Goal: Information Seeking & Learning: Learn about a topic

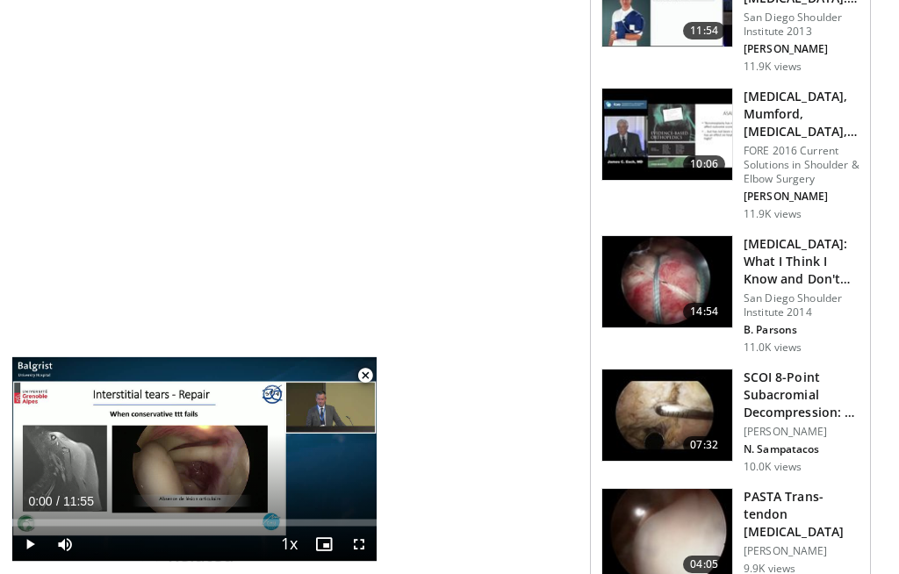
scroll to position [1191, 0]
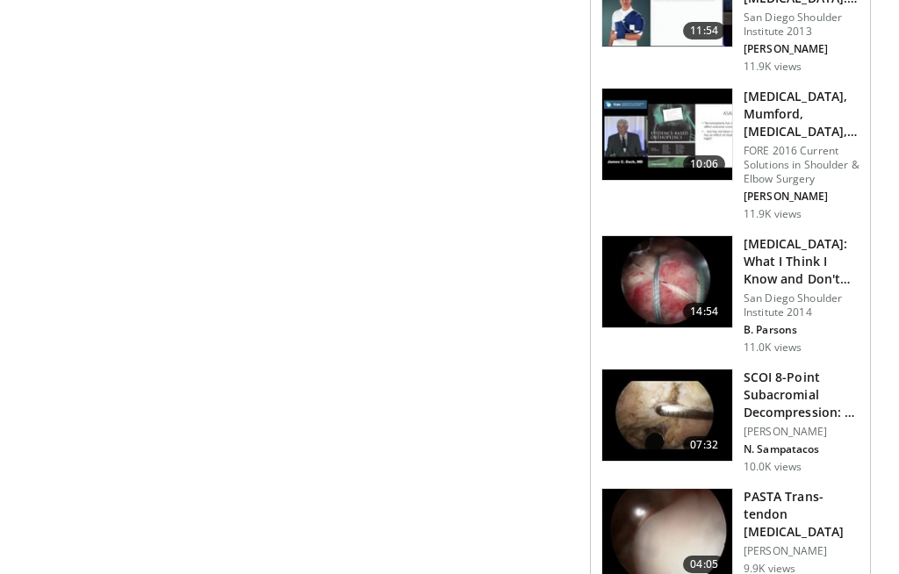
click at [376, 441] on div "**********" at bounding box center [309, 386] width 562 height 2800
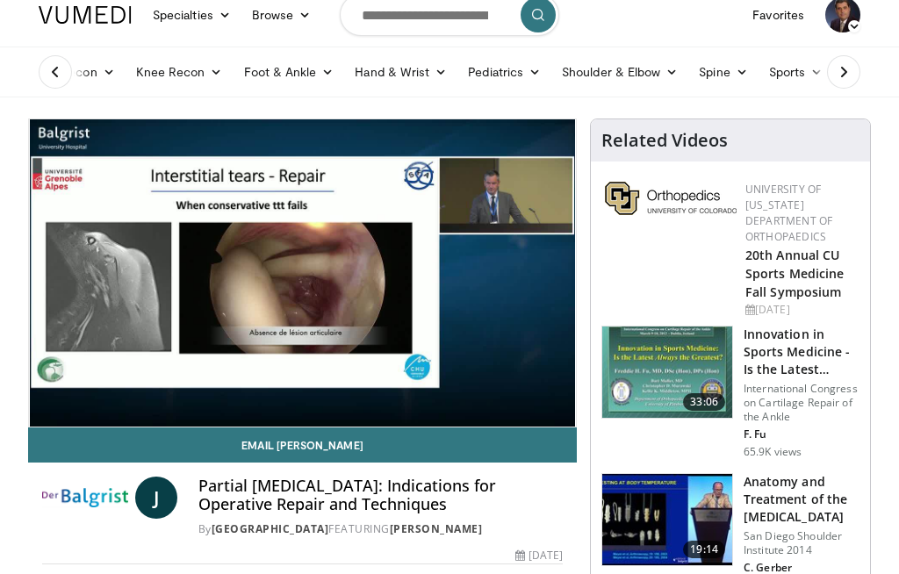
scroll to position [0, 0]
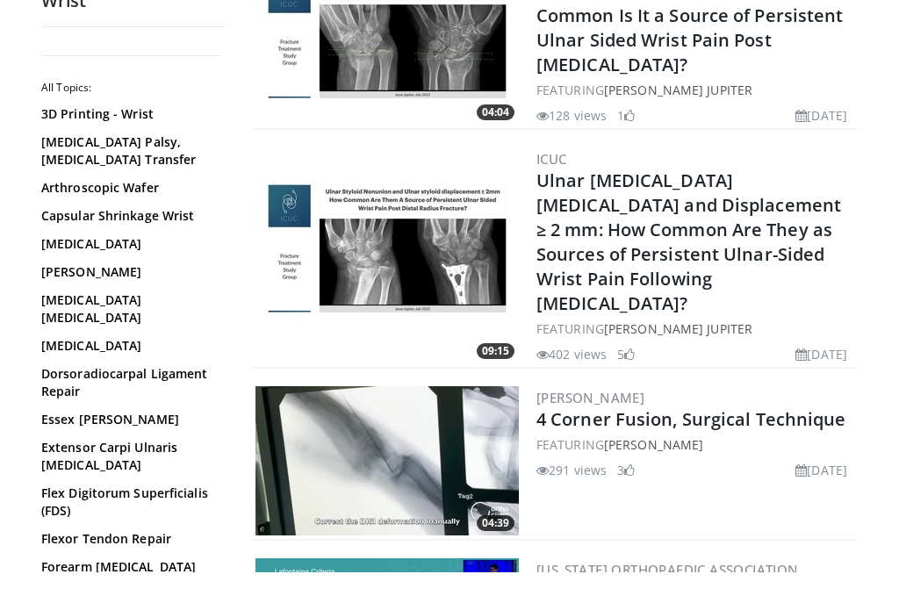
scroll to position [1875, 0]
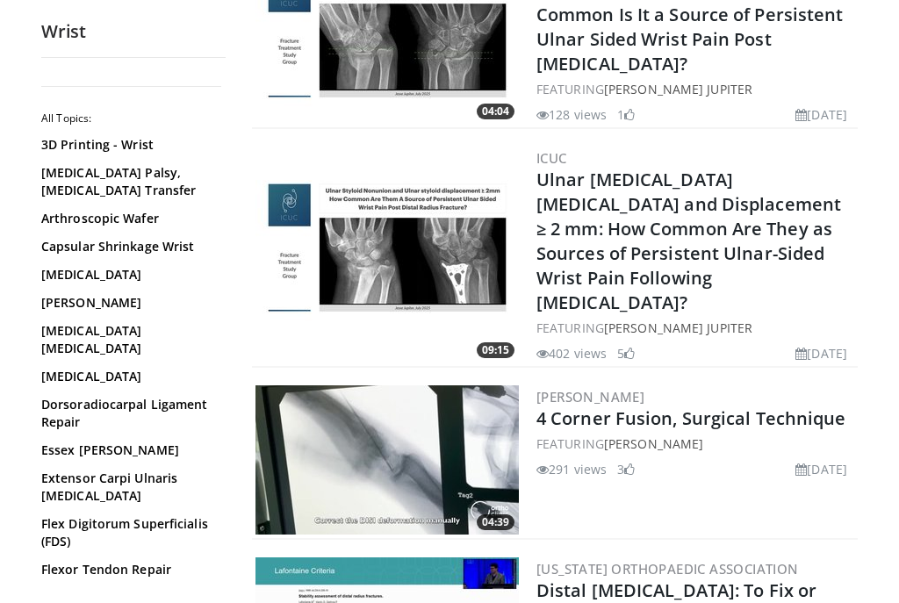
click at [721, 203] on link "Ulnar Styloid Nonunion and Displacement ≥ 2 mm: How Common Are They as Sources …" at bounding box center [688, 241] width 305 height 147
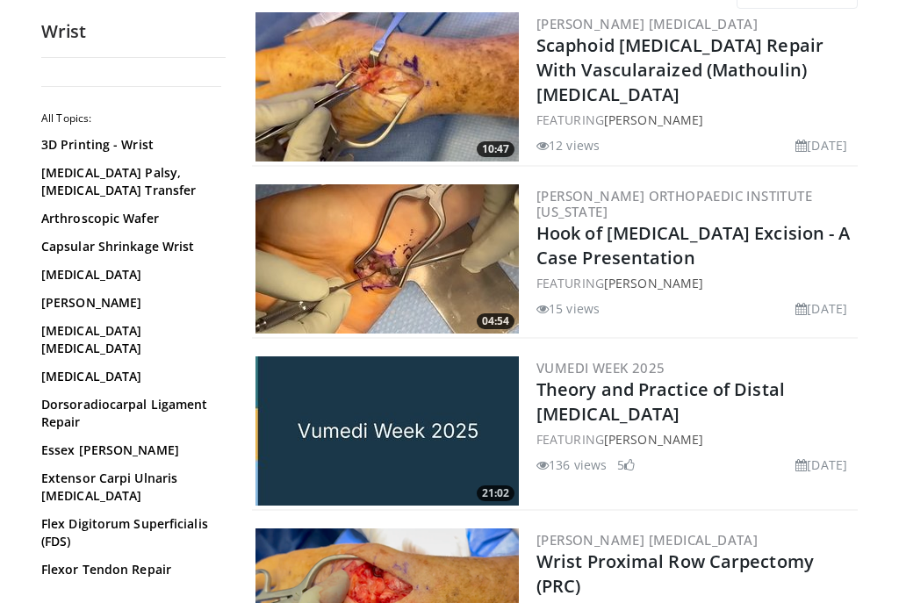
scroll to position [0, 0]
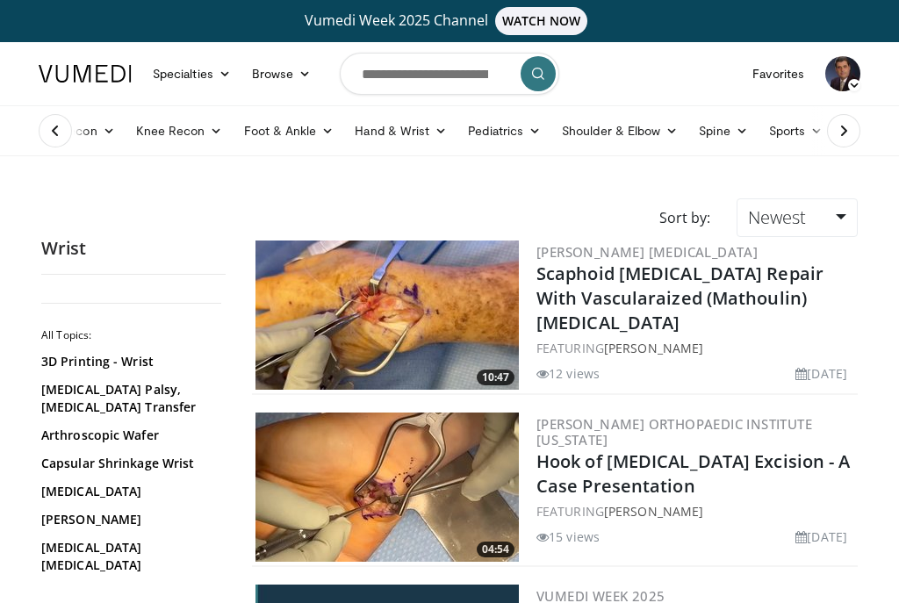
click at [670, 131] on icon at bounding box center [672, 131] width 12 height 12
click at [576, 205] on link "Shoulder" at bounding box center [583, 200] width 209 height 28
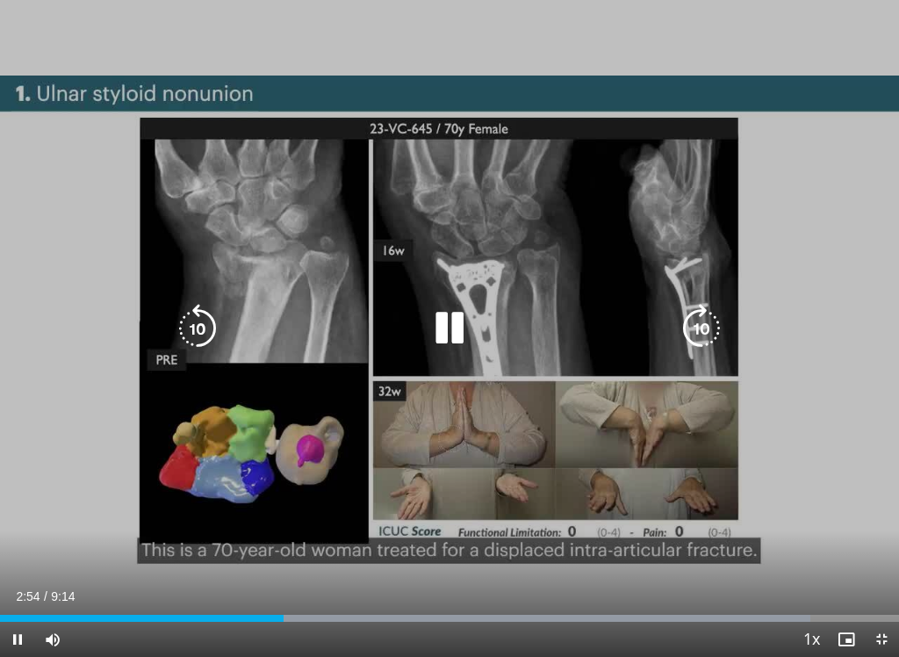
click at [376, 602] on div "Progress Bar" at bounding box center [405, 618] width 810 height 7
click at [467, 602] on div "Progress Bar" at bounding box center [449, 618] width 899 height 7
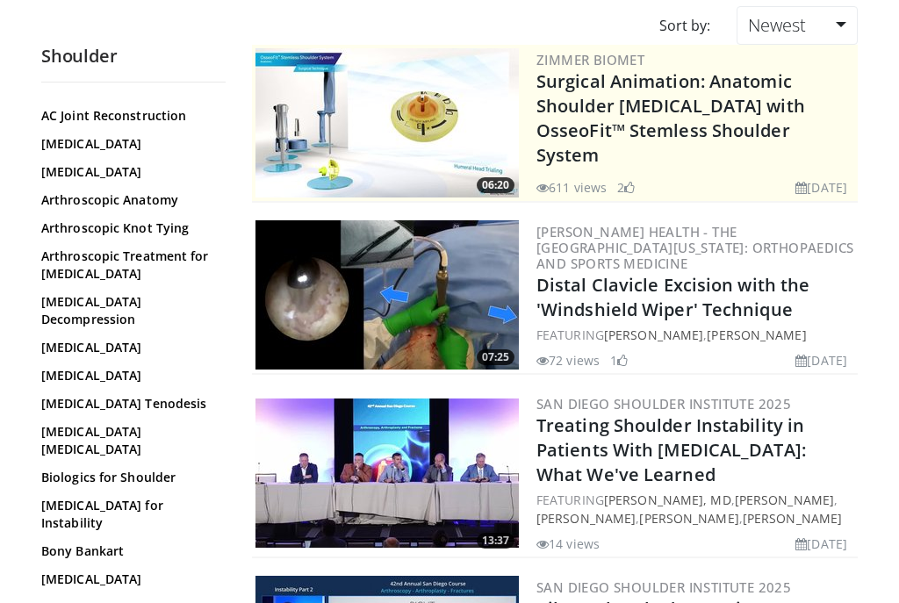
scroll to position [126, 0]
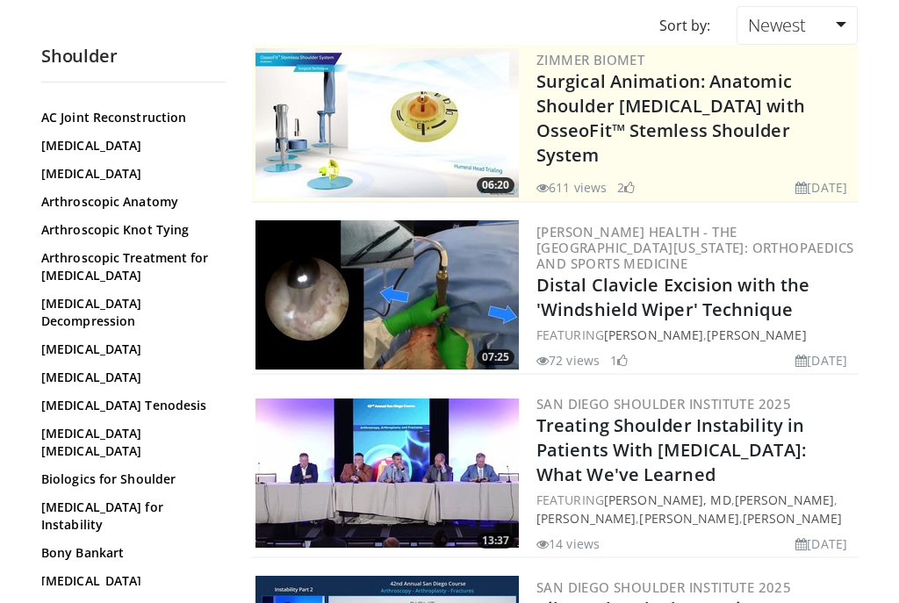
click at [128, 318] on link "Axillary Nerve Decompression" at bounding box center [129, 312] width 176 height 35
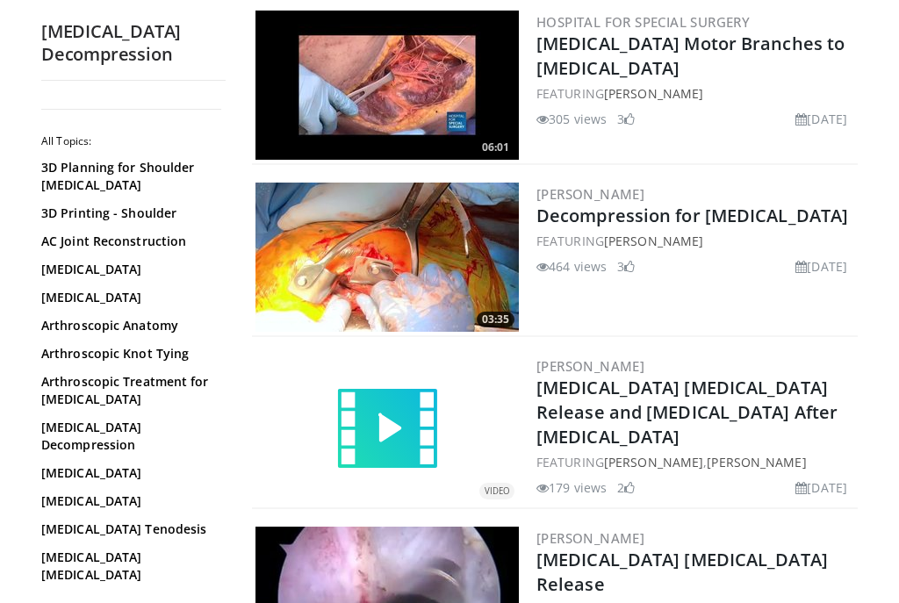
scroll to position [1522, 0]
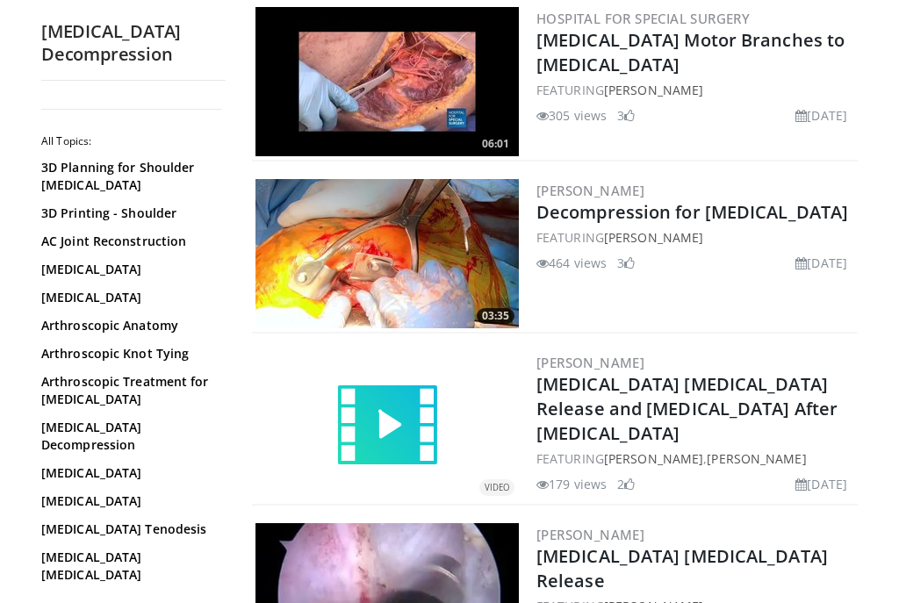
click at [749, 200] on link "Decompression for [MEDICAL_DATA]" at bounding box center [692, 212] width 312 height 24
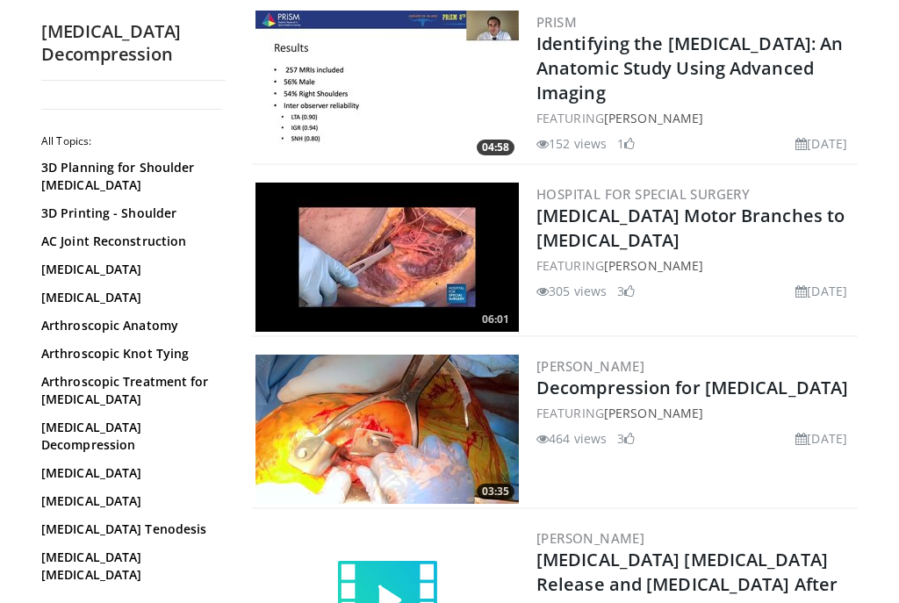
scroll to position [1342, 0]
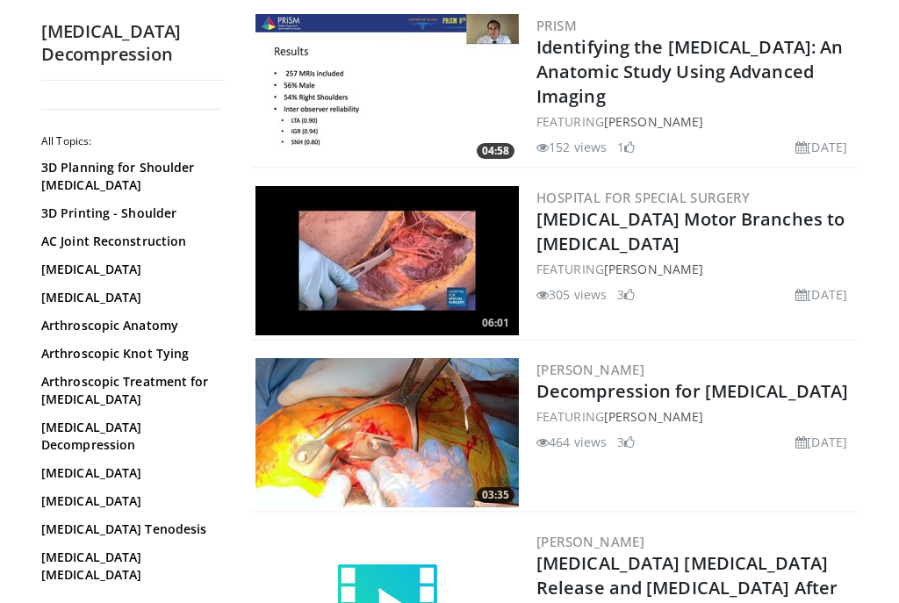
click at [445, 186] on img at bounding box center [386, 260] width 263 height 149
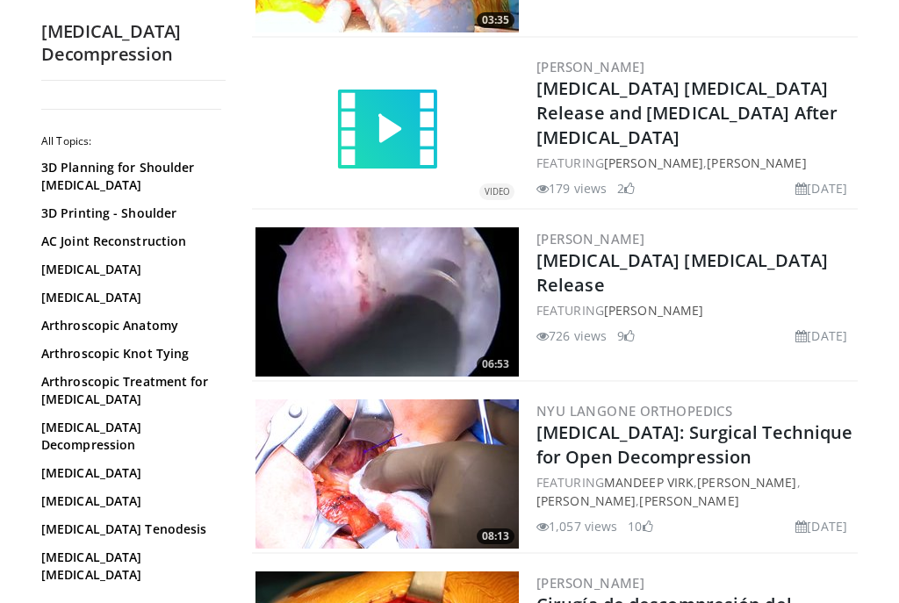
scroll to position [1818, 0]
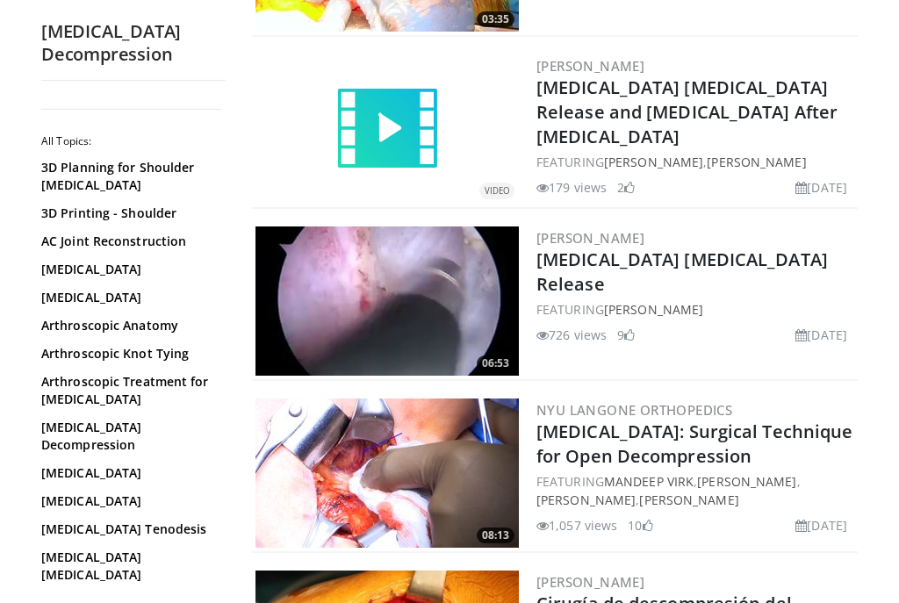
click at [635, 420] on link "Quadrilateral Space Syndrome: Surgical Technique for Open Decompression" at bounding box center [694, 444] width 316 height 48
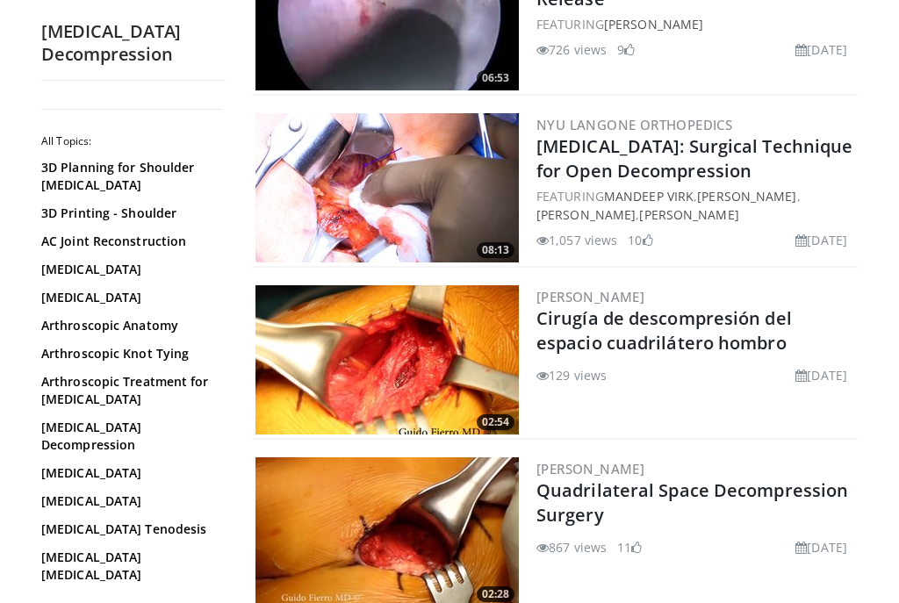
scroll to position [2100, 0]
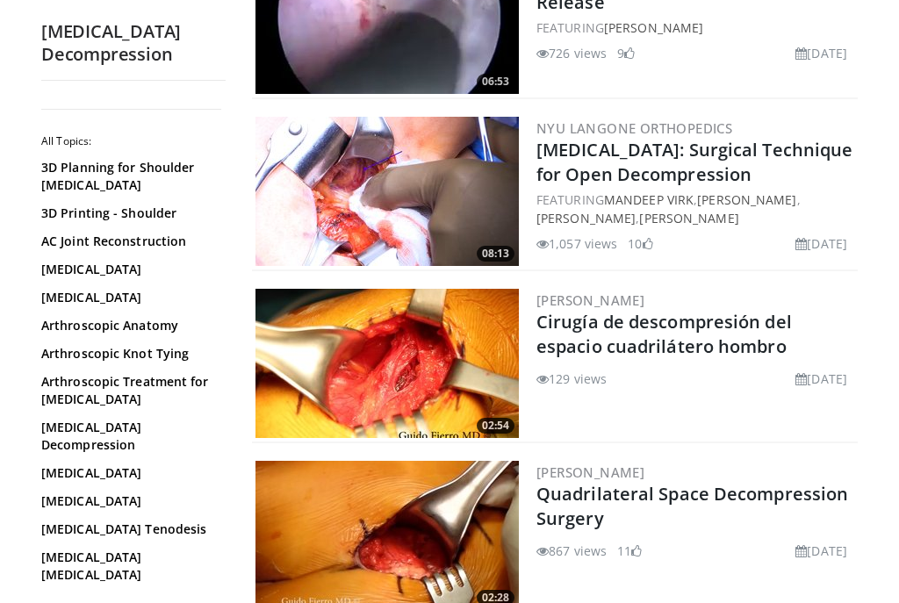
click at [719, 310] on link "Cirugía de descompresión del espacio cuadrilátero hombro" at bounding box center [663, 334] width 255 height 48
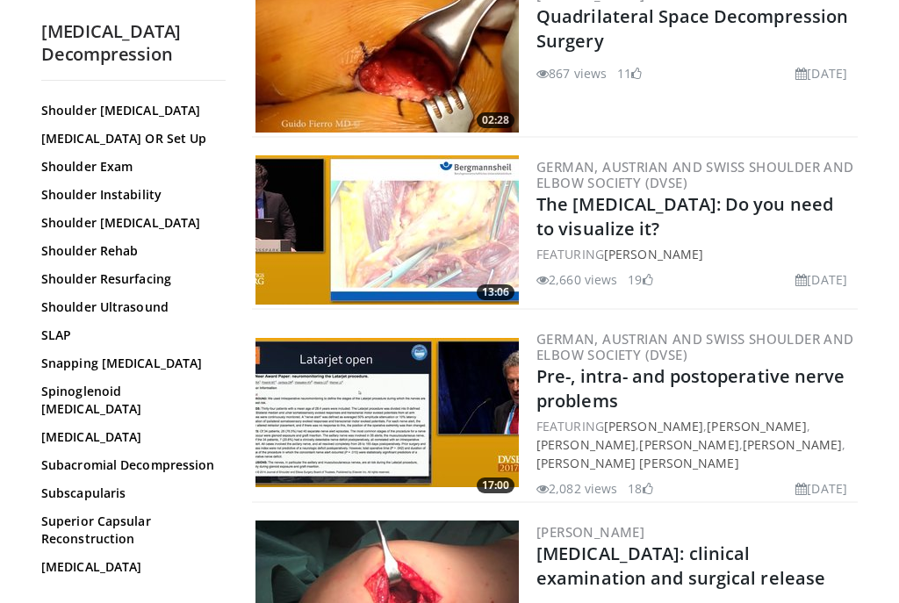
scroll to position [2586, 0]
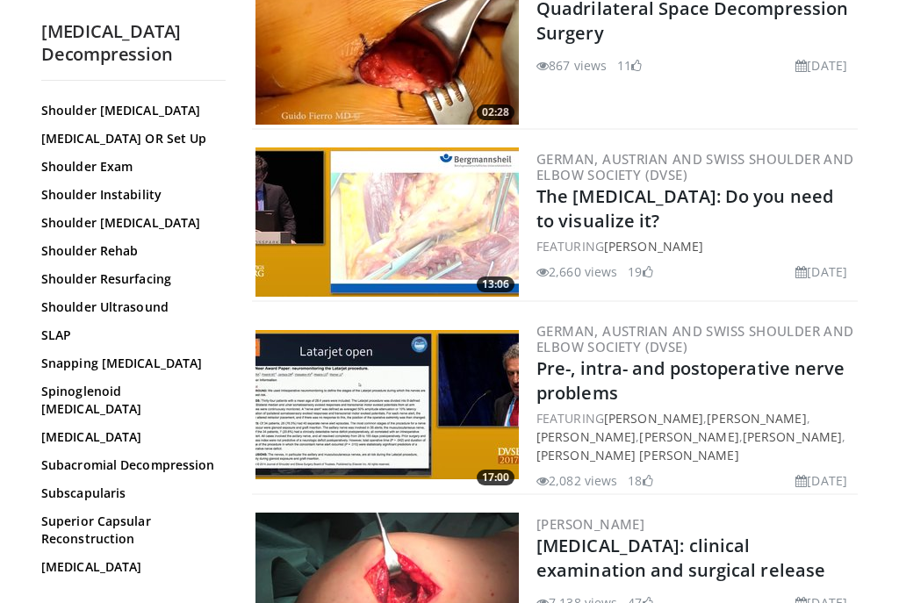
click at [193, 513] on link "Superior Capsular Reconstruction" at bounding box center [129, 530] width 176 height 35
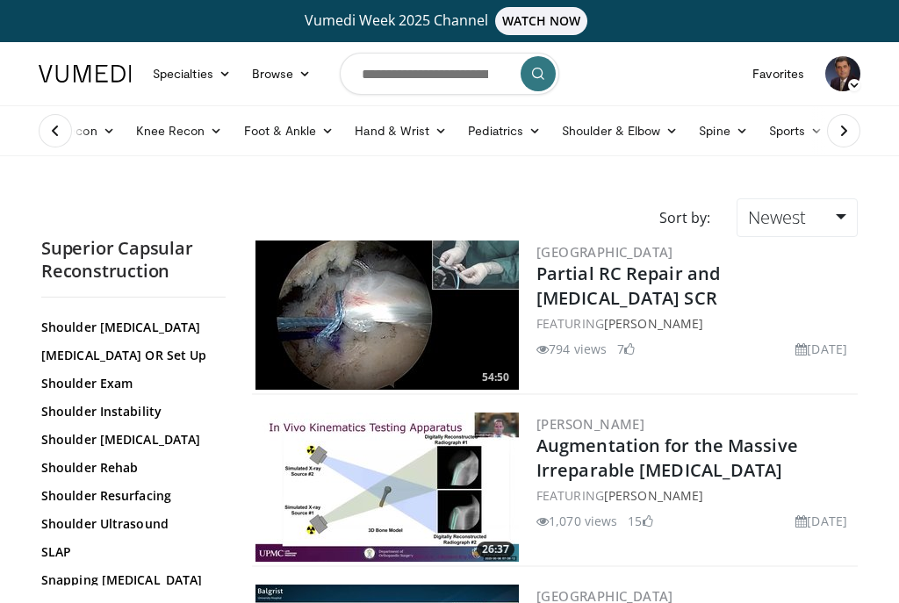
click at [527, 25] on span "WATCH NOW" at bounding box center [541, 21] width 93 height 28
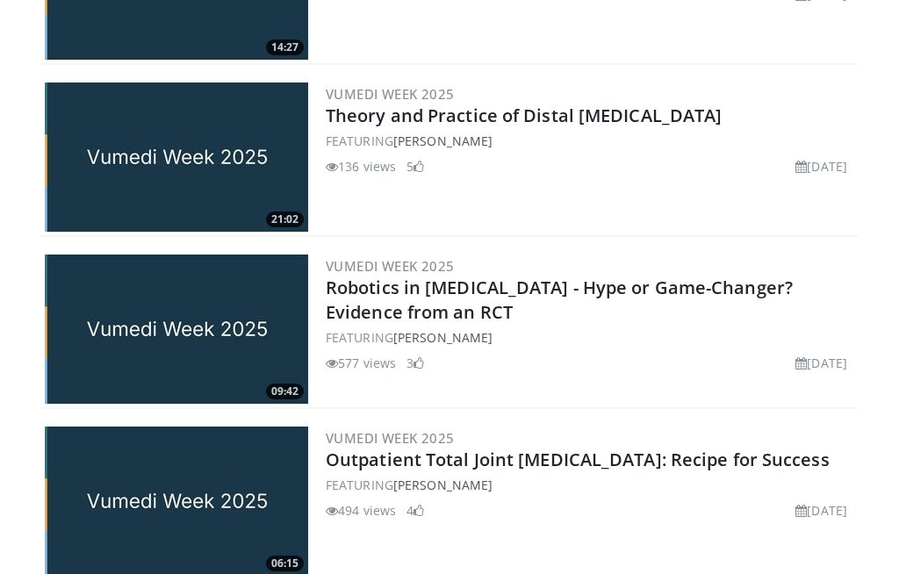
scroll to position [1549, 0]
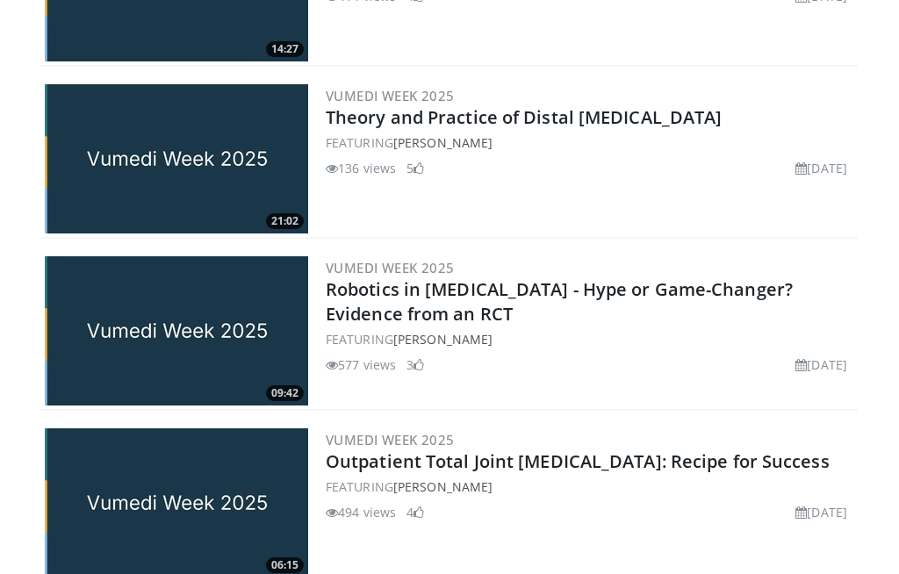
click at [679, 299] on link "Robotics in [MEDICAL_DATA] - Hype or Game-Changer? Evidence from an RCT" at bounding box center [559, 301] width 467 height 48
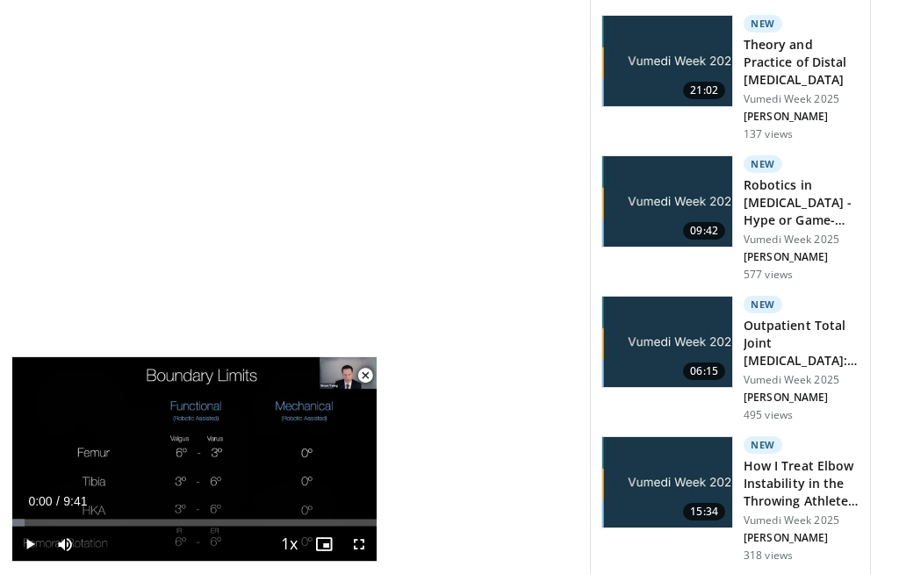
scroll to position [1419, 0]
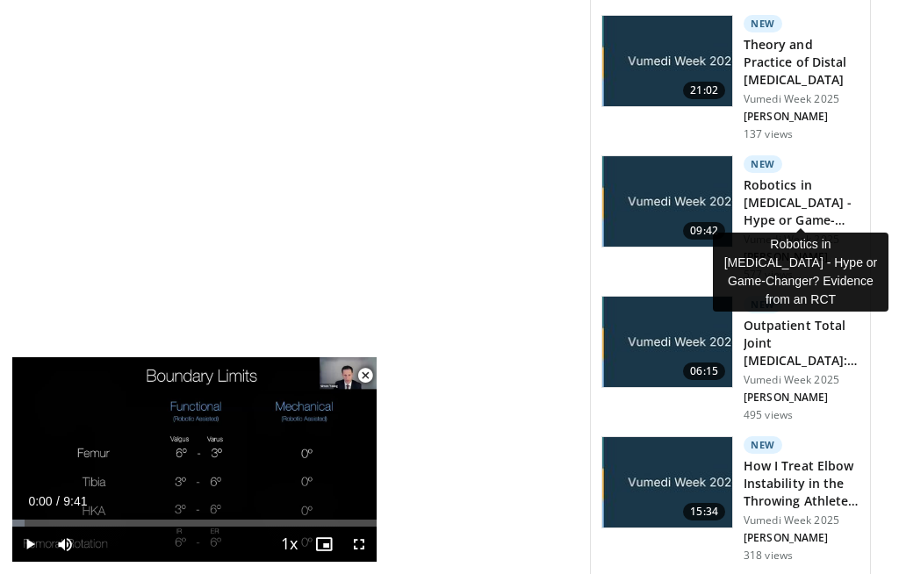
click at [837, 189] on h3 "Robotics in [MEDICAL_DATA] - Hype or Game-Changer? Evidence …" at bounding box center [802, 202] width 116 height 53
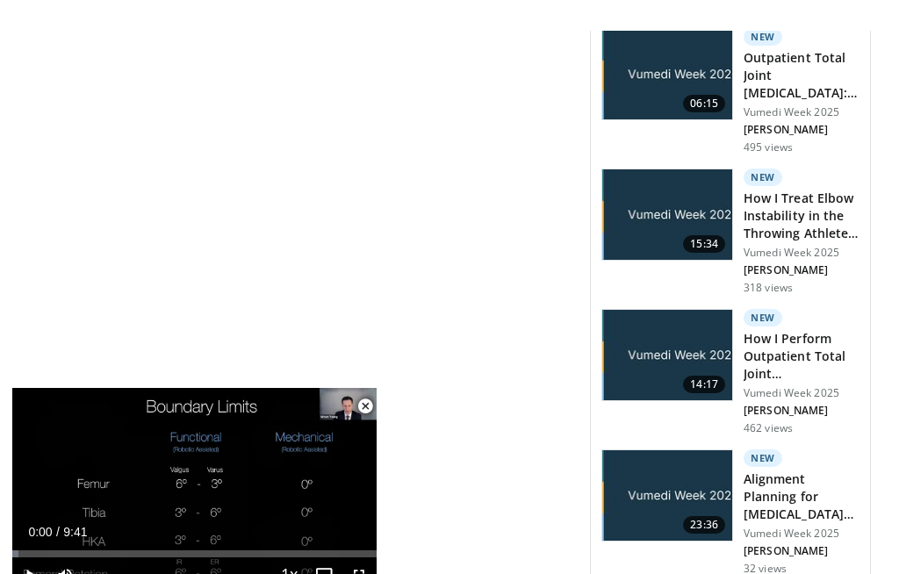
scroll to position [1686, 0]
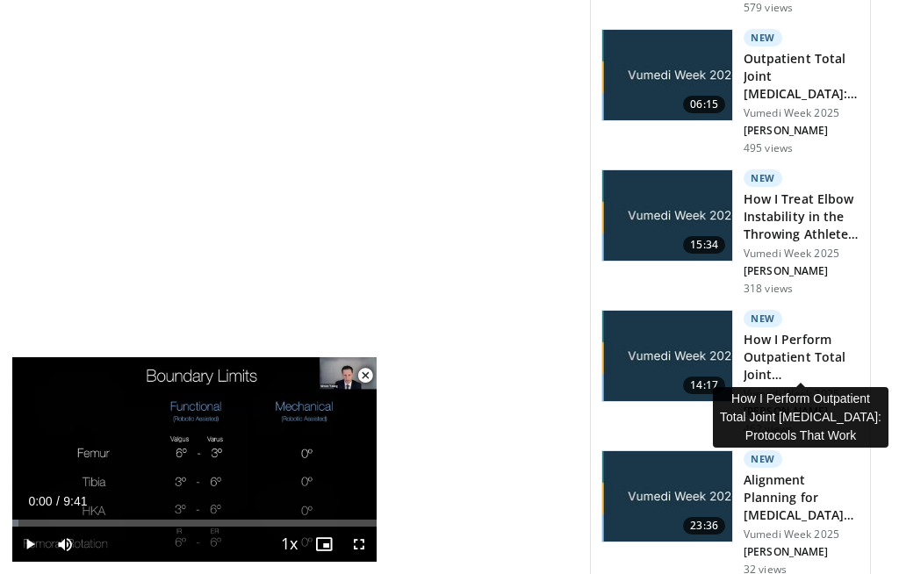
click at [809, 353] on h3 "How I Perform Outpatient Total Joint [MEDICAL_DATA]: Protocols That Wo…" at bounding box center [802, 357] width 116 height 53
